Goal: Task Accomplishment & Management: Complete application form

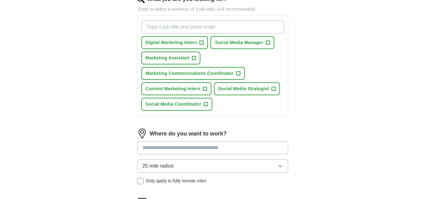
scroll to position [216, 0]
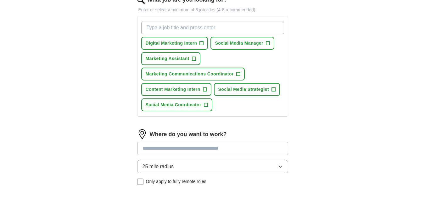
click at [172, 26] on input "What job are you looking for?" at bounding box center [212, 27] width 143 height 13
type input "F"
type input "Marketing"
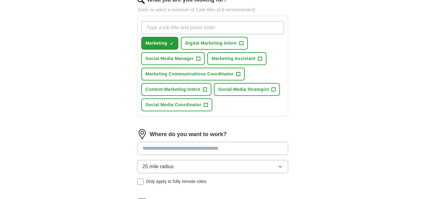
click at [161, 150] on input at bounding box center [212, 148] width 151 height 13
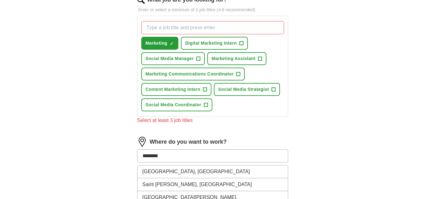
type input "*********"
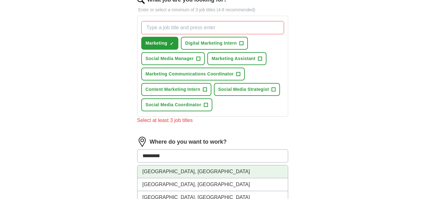
click at [165, 170] on li "[GEOGRAPHIC_DATA], [GEOGRAPHIC_DATA]" at bounding box center [212, 171] width 150 height 13
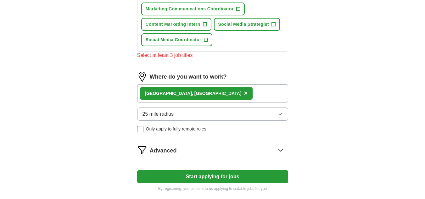
scroll to position [281, 0]
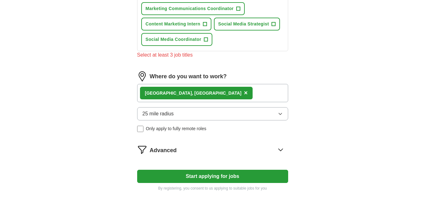
click at [158, 179] on button "Start applying for jobs" at bounding box center [212, 176] width 151 height 13
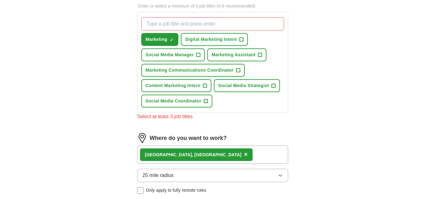
scroll to position [219, 0]
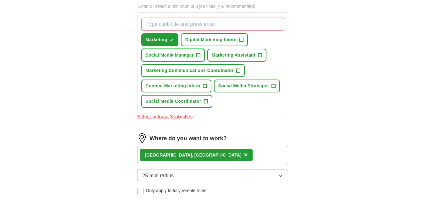
click at [193, 55] on span "Social Media Manager" at bounding box center [170, 55] width 48 height 7
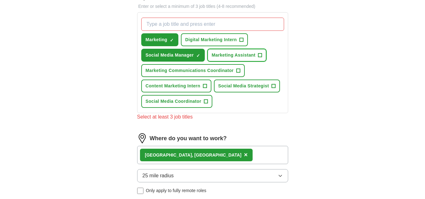
click at [229, 57] on span "Marketing Assistant" at bounding box center [234, 55] width 44 height 7
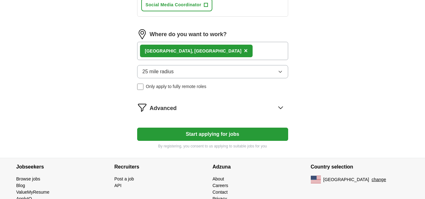
click at [199, 132] on button "Start applying for jobs" at bounding box center [212, 134] width 151 height 13
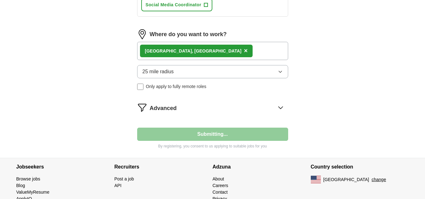
select select "**"
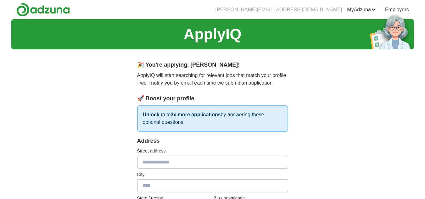
scroll to position [59, 0]
